Goal: Task Accomplishment & Management: Manage account settings

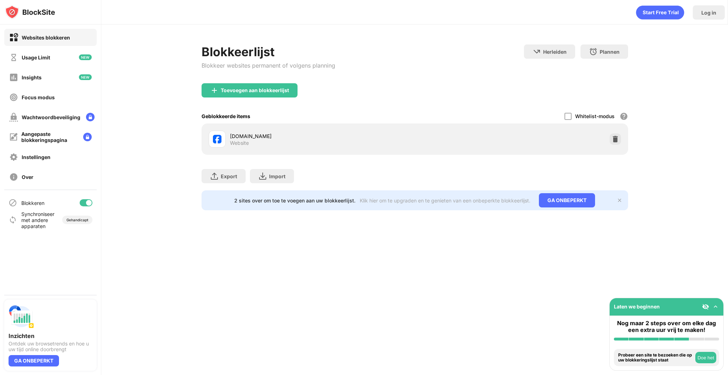
click at [617, 140] on img at bounding box center [615, 138] width 7 height 7
